Goal: Task Accomplishment & Management: Manage account settings

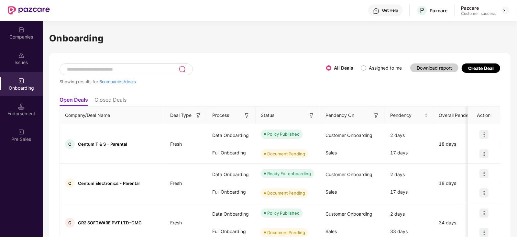
scroll to position [26, 0]
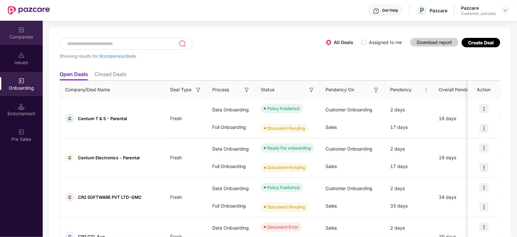
click at [23, 34] on div "Companies" at bounding box center [21, 37] width 43 height 6
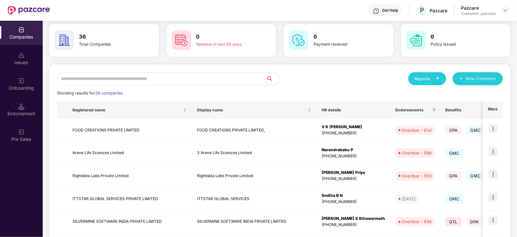
scroll to position [0, 0]
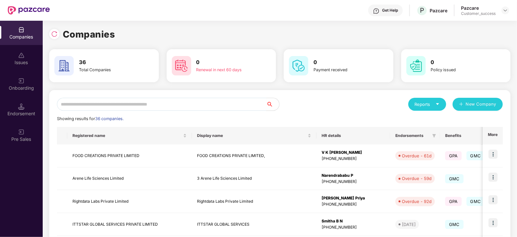
click at [111, 100] on input "text" at bounding box center [161, 104] width 209 height 13
click at [493, 148] on td at bounding box center [493, 155] width 20 height 23
click at [495, 153] on img at bounding box center [492, 153] width 9 height 9
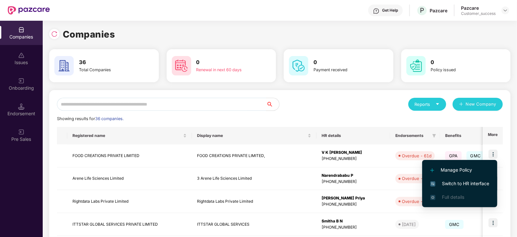
click at [475, 182] on span "Switch to HR interface" at bounding box center [459, 183] width 59 height 7
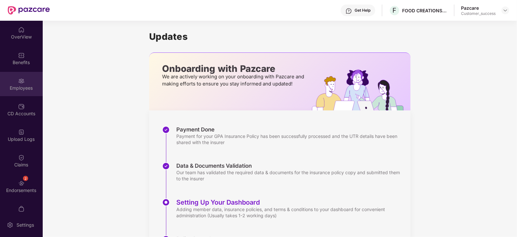
click at [18, 83] on img at bounding box center [21, 81] width 6 height 6
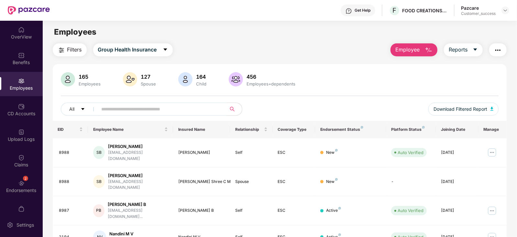
click at [119, 109] on input "text" at bounding box center [160, 109] width 116 height 10
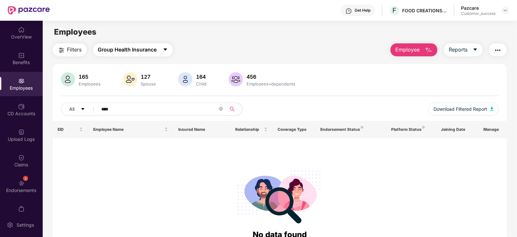
type input "****"
click at [165, 46] on button "Group Health Insurance" at bounding box center [133, 49] width 80 height 13
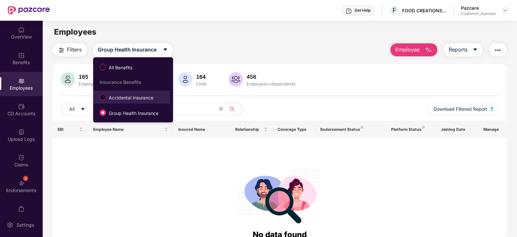
click at [129, 99] on span "Accidental Insurance" at bounding box center [131, 97] width 50 height 7
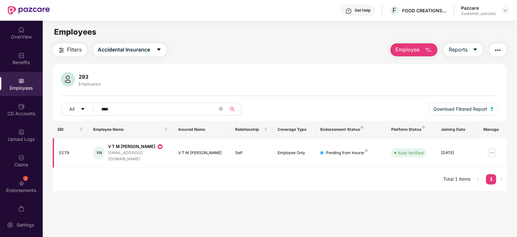
click at [492, 147] on img at bounding box center [492, 152] width 10 height 10
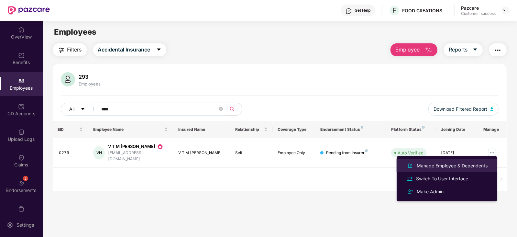
click at [453, 164] on div "Manage Employee & Dependents" at bounding box center [451, 165] width 73 height 7
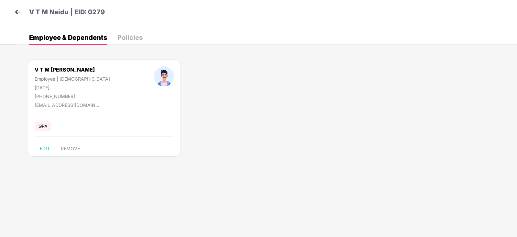
click at [19, 12] on img at bounding box center [18, 12] width 10 height 10
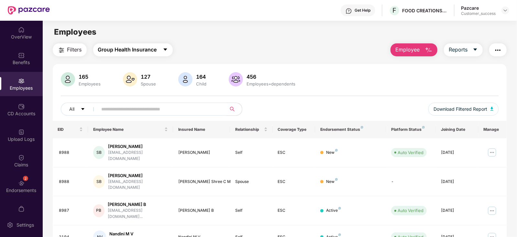
click at [166, 47] on icon "caret-down" at bounding box center [165, 49] width 5 height 5
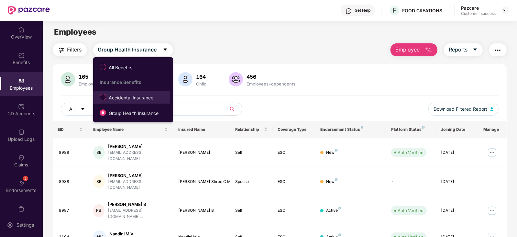
click at [132, 97] on span "Accidental Insurance" at bounding box center [131, 97] width 50 height 7
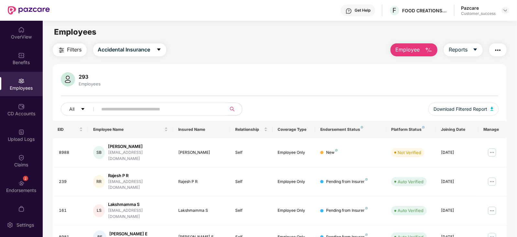
click at [125, 110] on input "text" at bounding box center [160, 109] width 116 height 10
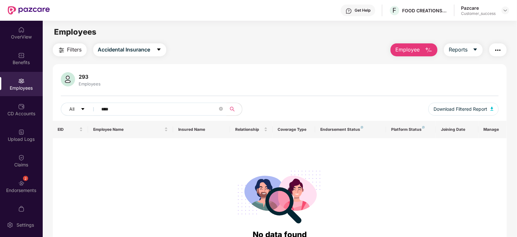
type input "****"
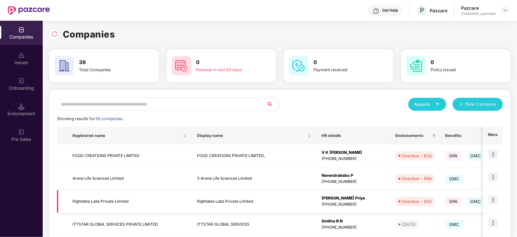
click at [495, 200] on img at bounding box center [492, 199] width 9 height 9
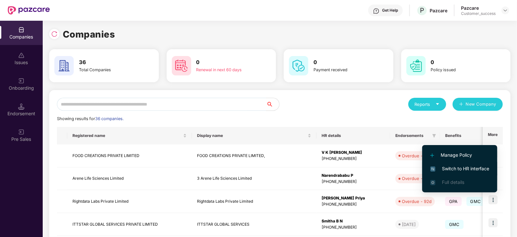
click at [470, 165] on span "Switch to HR interface" at bounding box center [459, 168] width 59 height 7
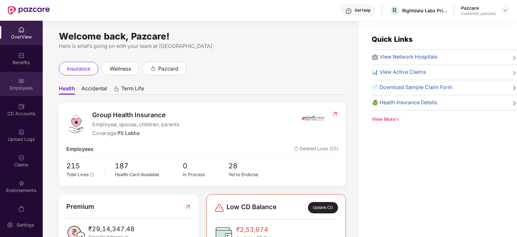
click at [25, 91] on div "Employees" at bounding box center [21, 88] width 43 height 6
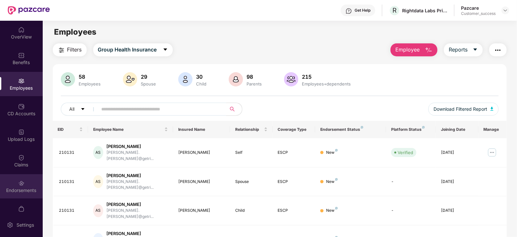
click at [15, 189] on div "Endorsements" at bounding box center [21, 190] width 43 height 6
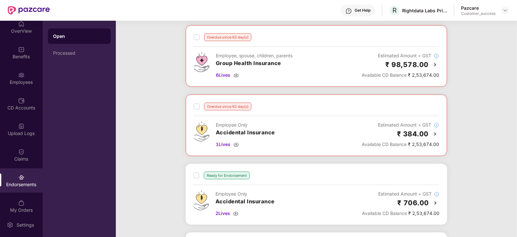
scroll to position [179, 0]
